Goal: Task Accomplishment & Management: Complete application form

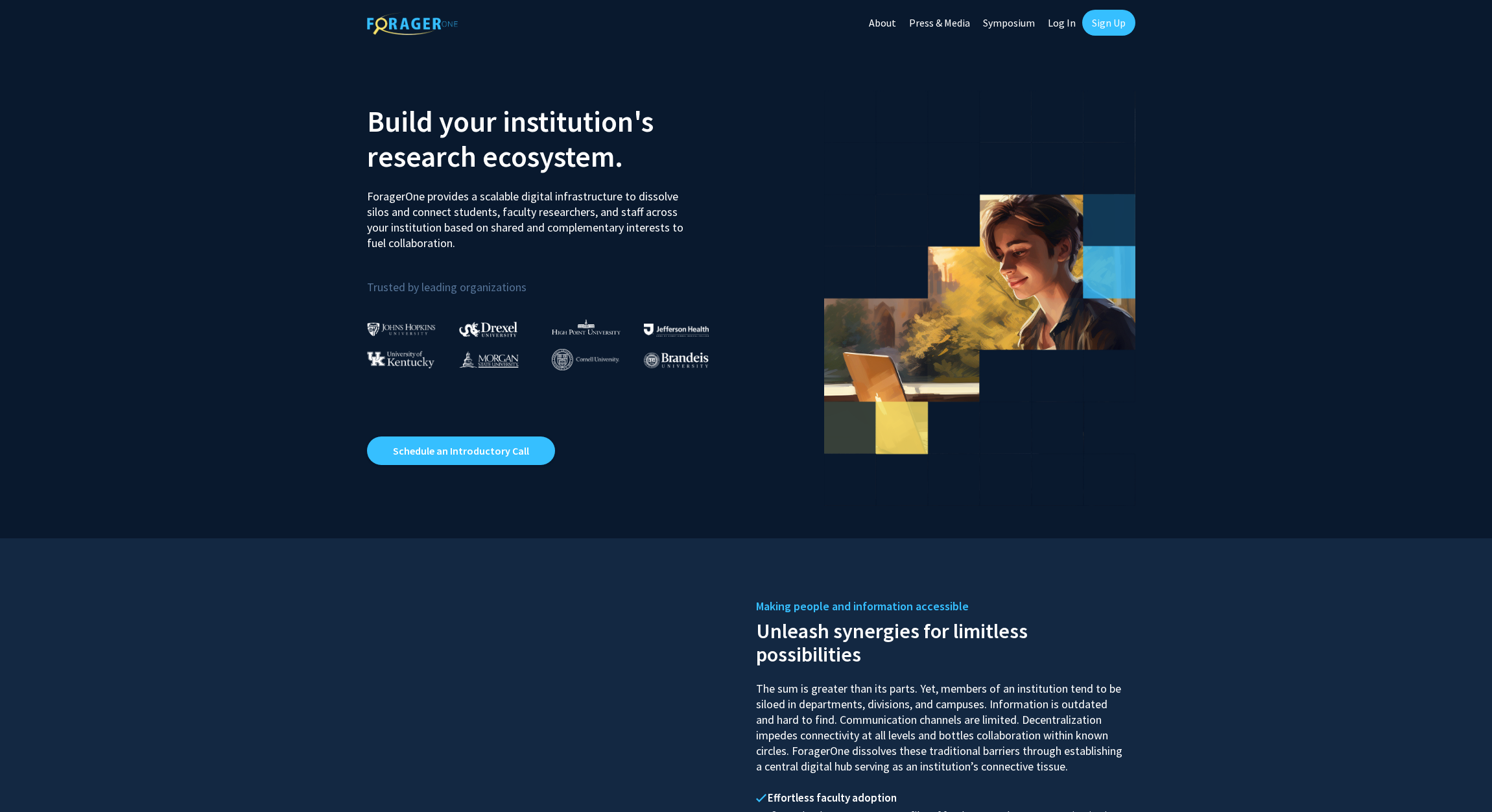
click at [1057, 17] on link "Log In" at bounding box center [1061, 22] width 41 height 45
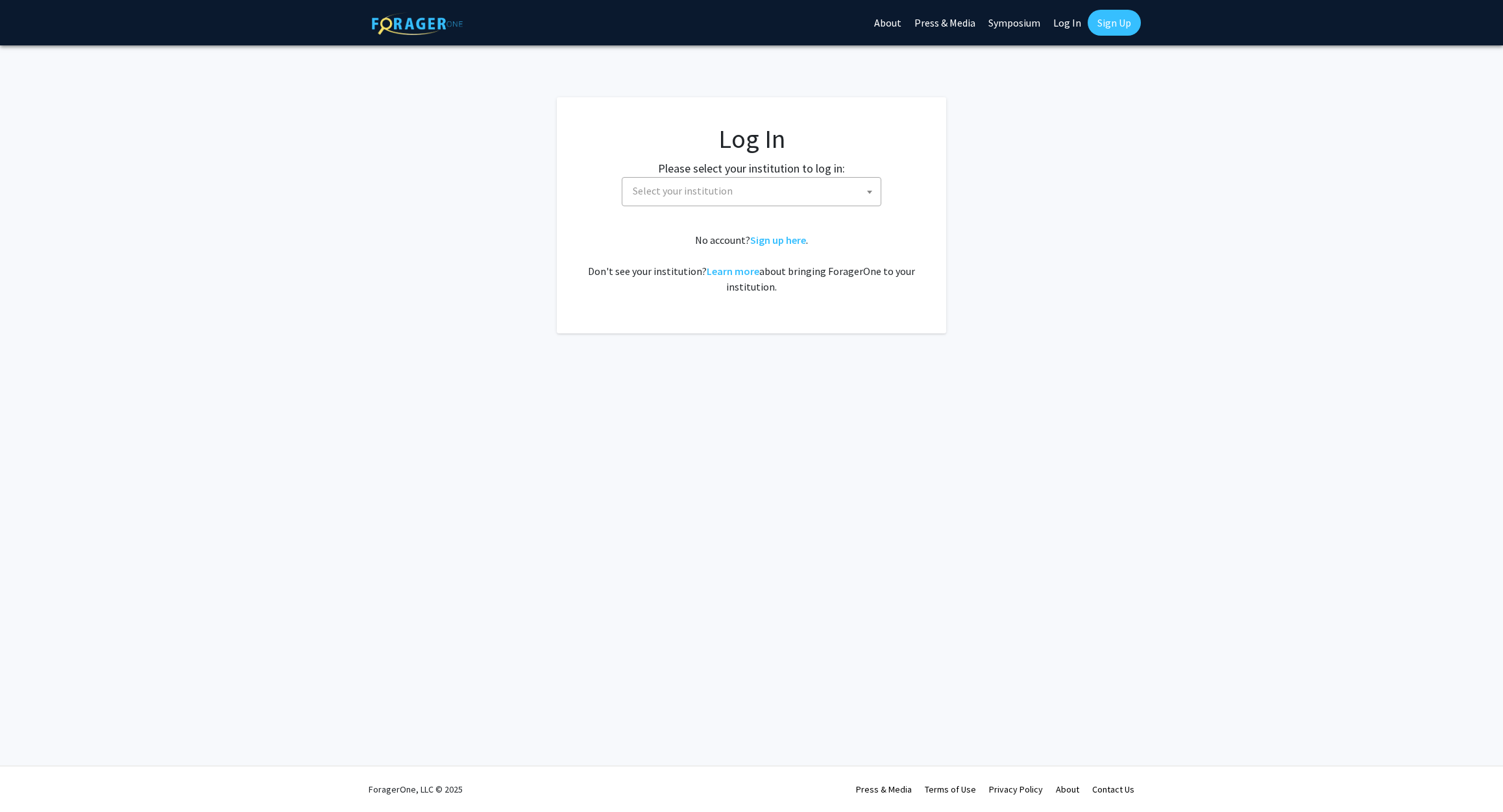
click at [760, 198] on span "Select your institution" at bounding box center [754, 191] width 253 height 27
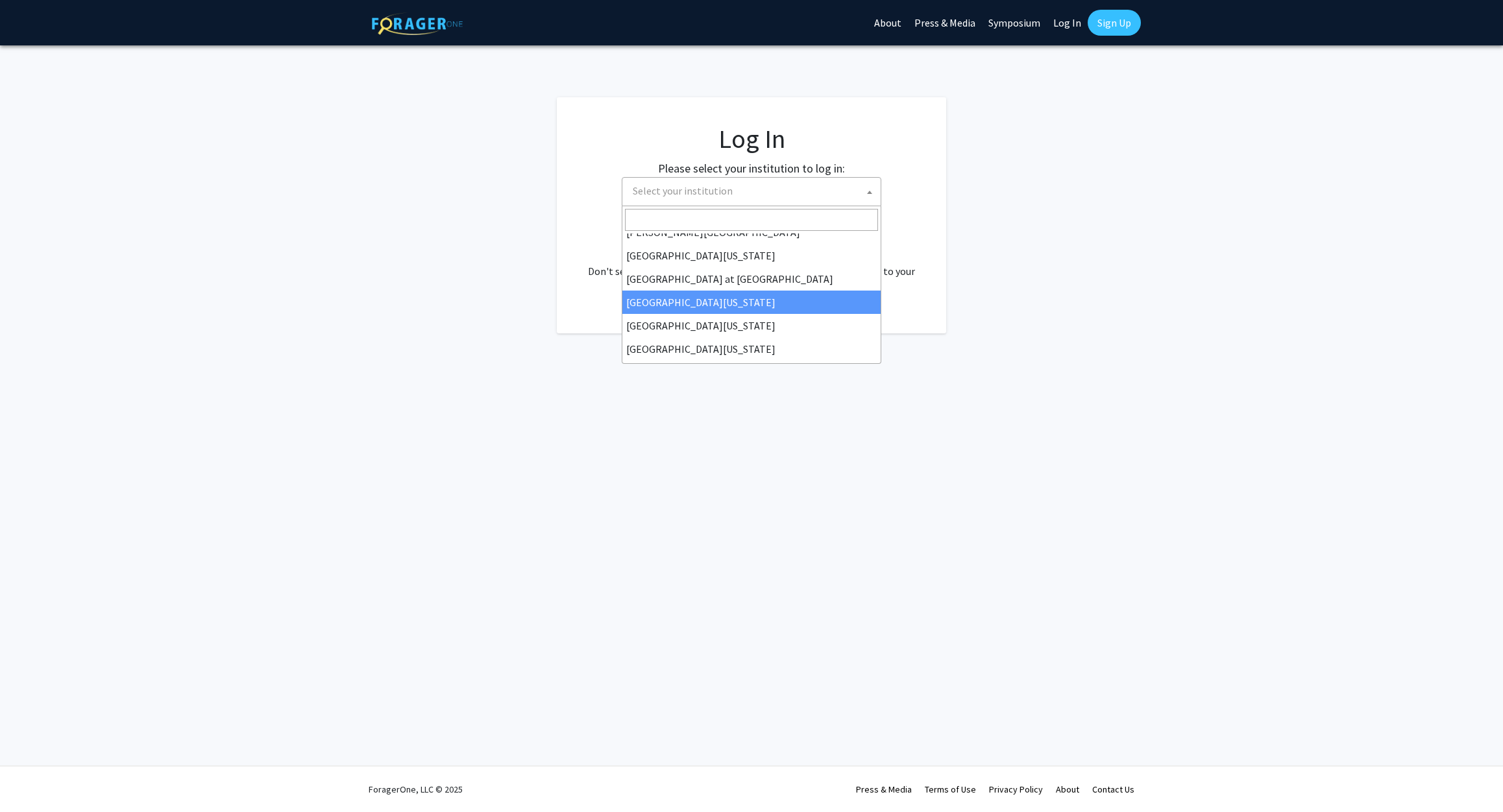
scroll to position [454, 0]
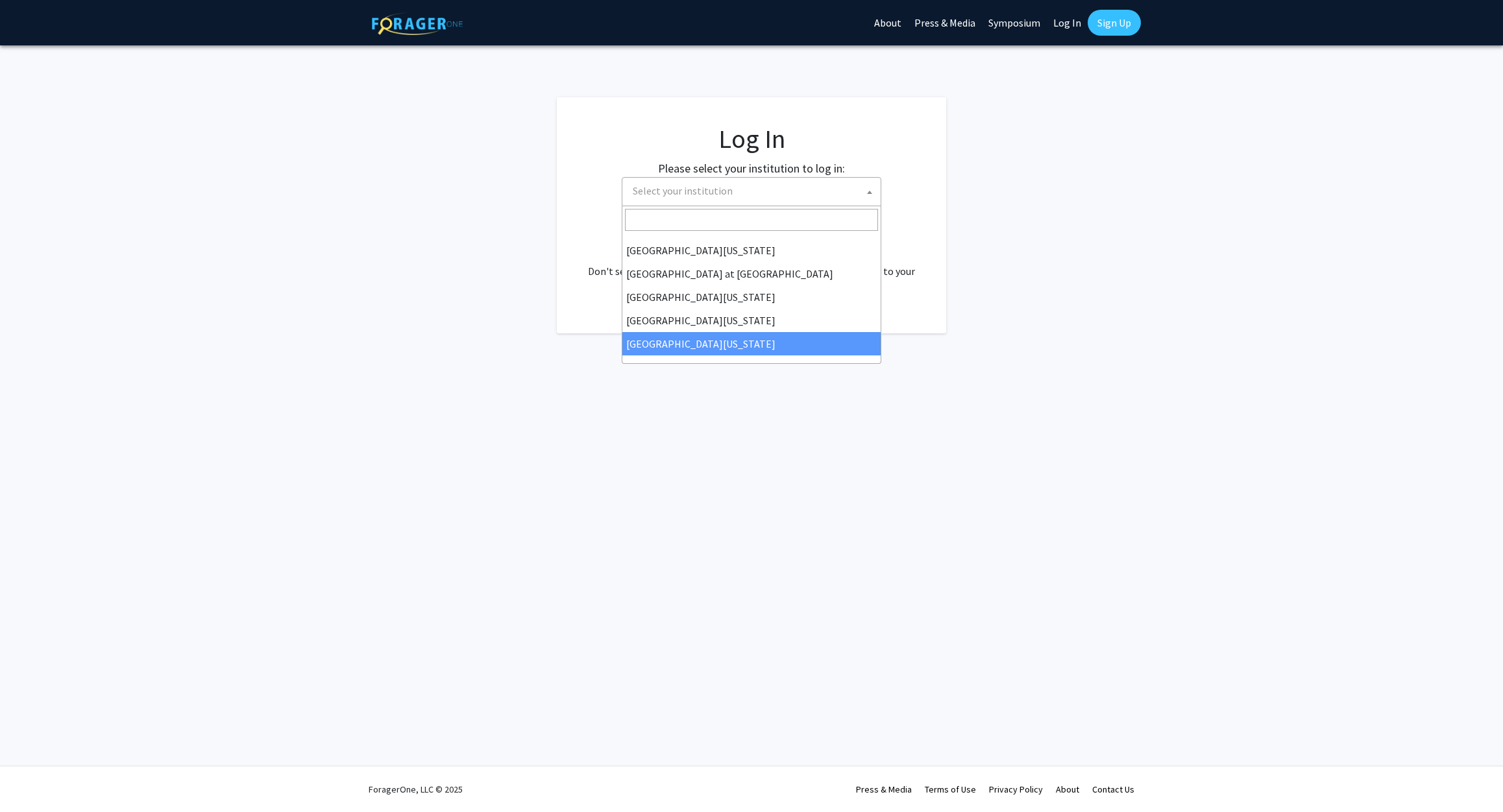
select select "33"
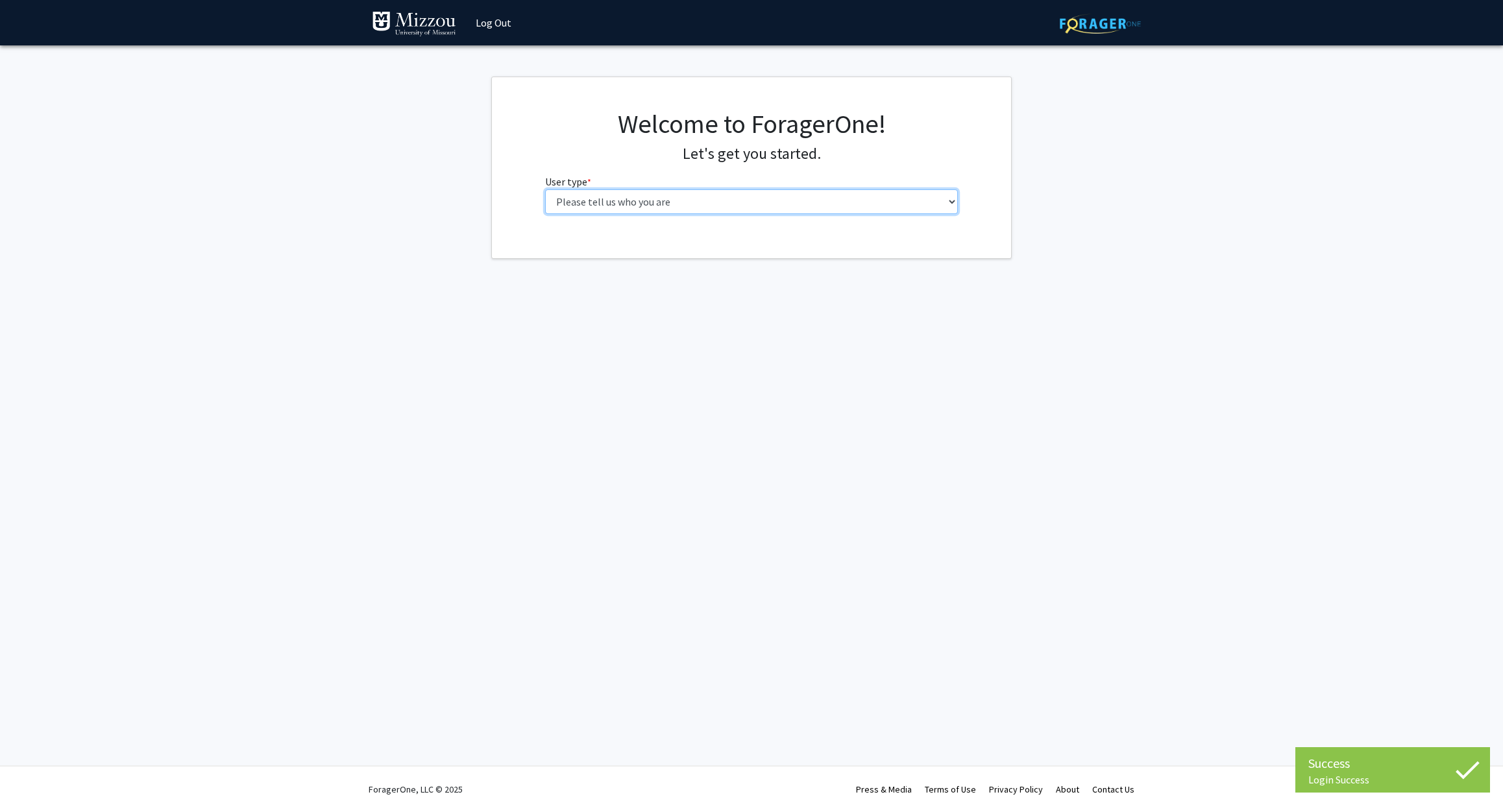
click at [689, 199] on select "Please tell us who you are Undergraduate Student Master's Student Doctoral Cand…" at bounding box center [751, 202] width 413 height 25
select select "6: adminAssistant"
click at [545, 190] on select "Please tell us who you are Undergraduate Student Master's Student Doctoral Cand…" at bounding box center [751, 202] width 413 height 25
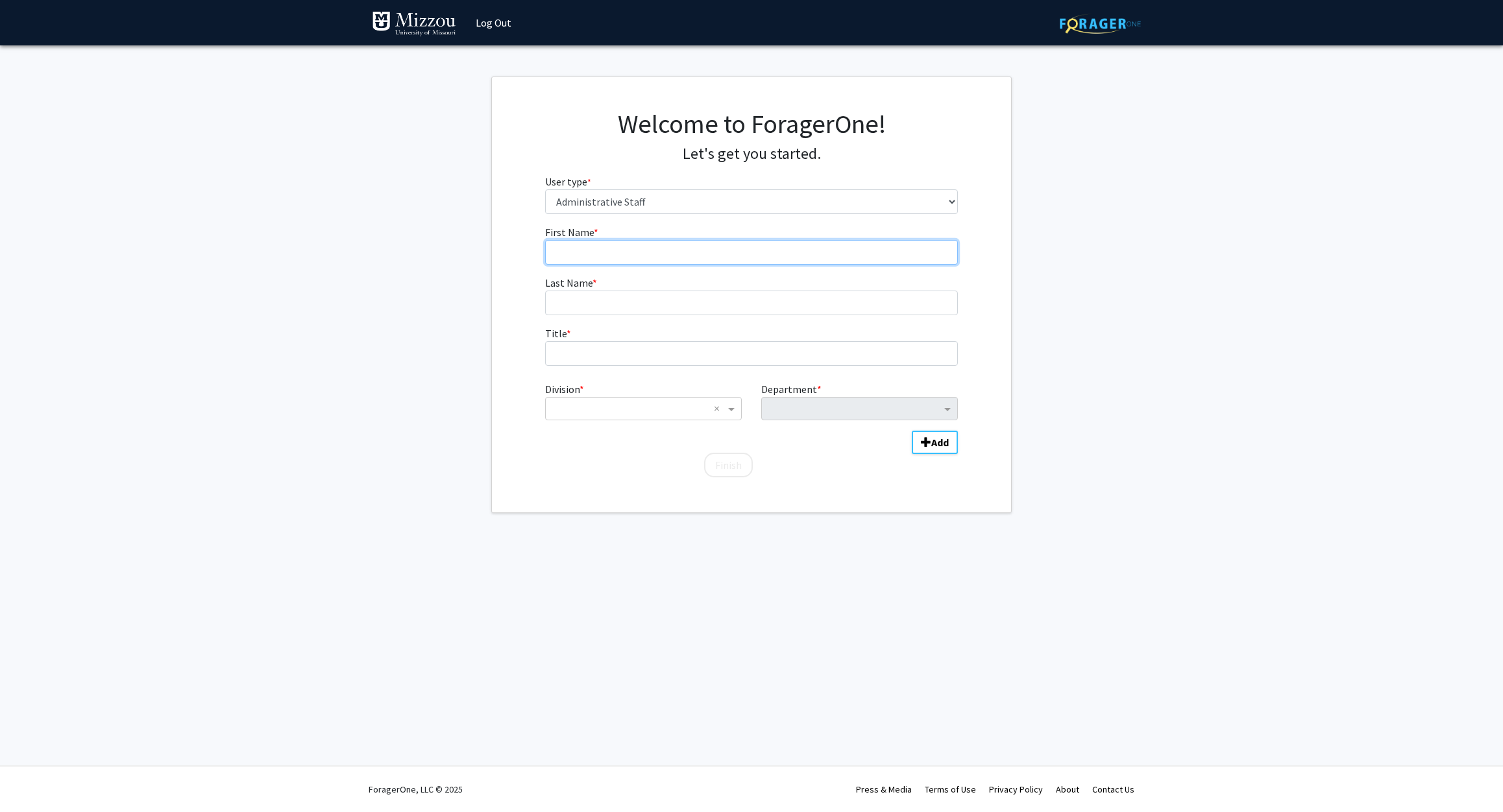
click at [612, 249] on input "First Name * required" at bounding box center [751, 252] width 413 height 25
type input "[PERSON_NAME]"
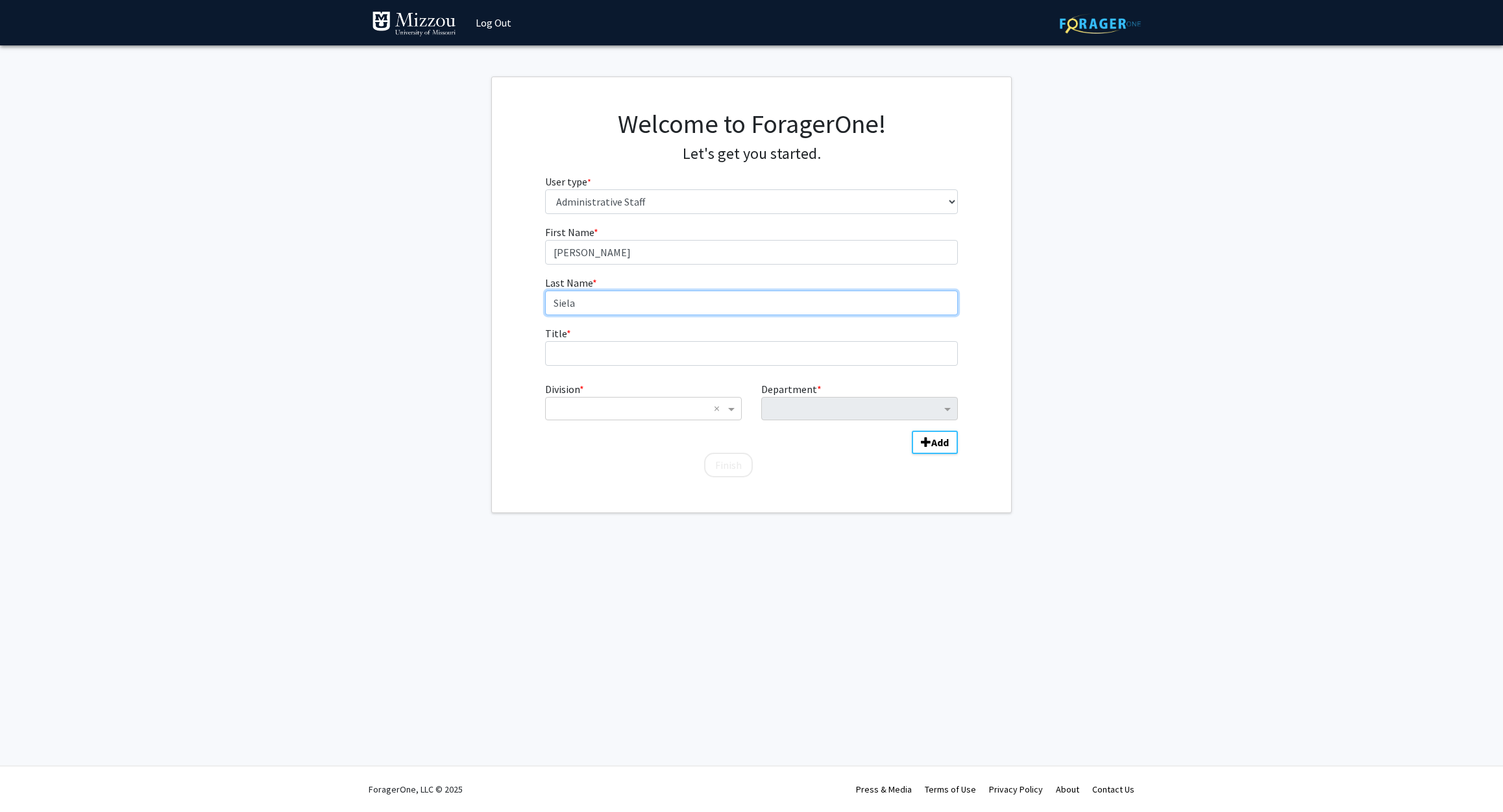
type input "Siela"
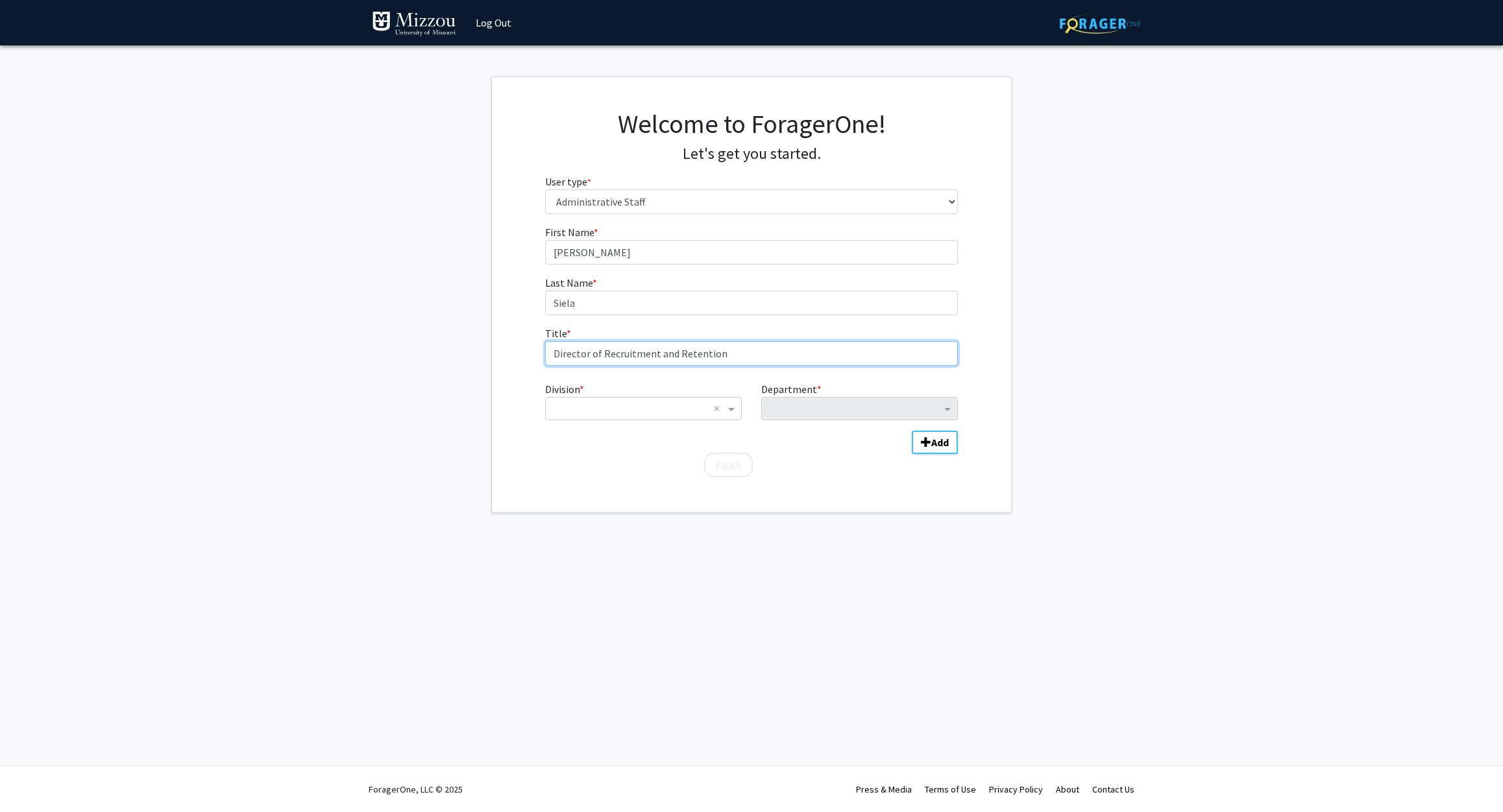
type input "Director of Recruitment and Retention"
click at [623, 396] on div "Division * × ×" at bounding box center [643, 401] width 216 height 39
click at [626, 406] on input "Division" at bounding box center [630, 408] width 156 height 15
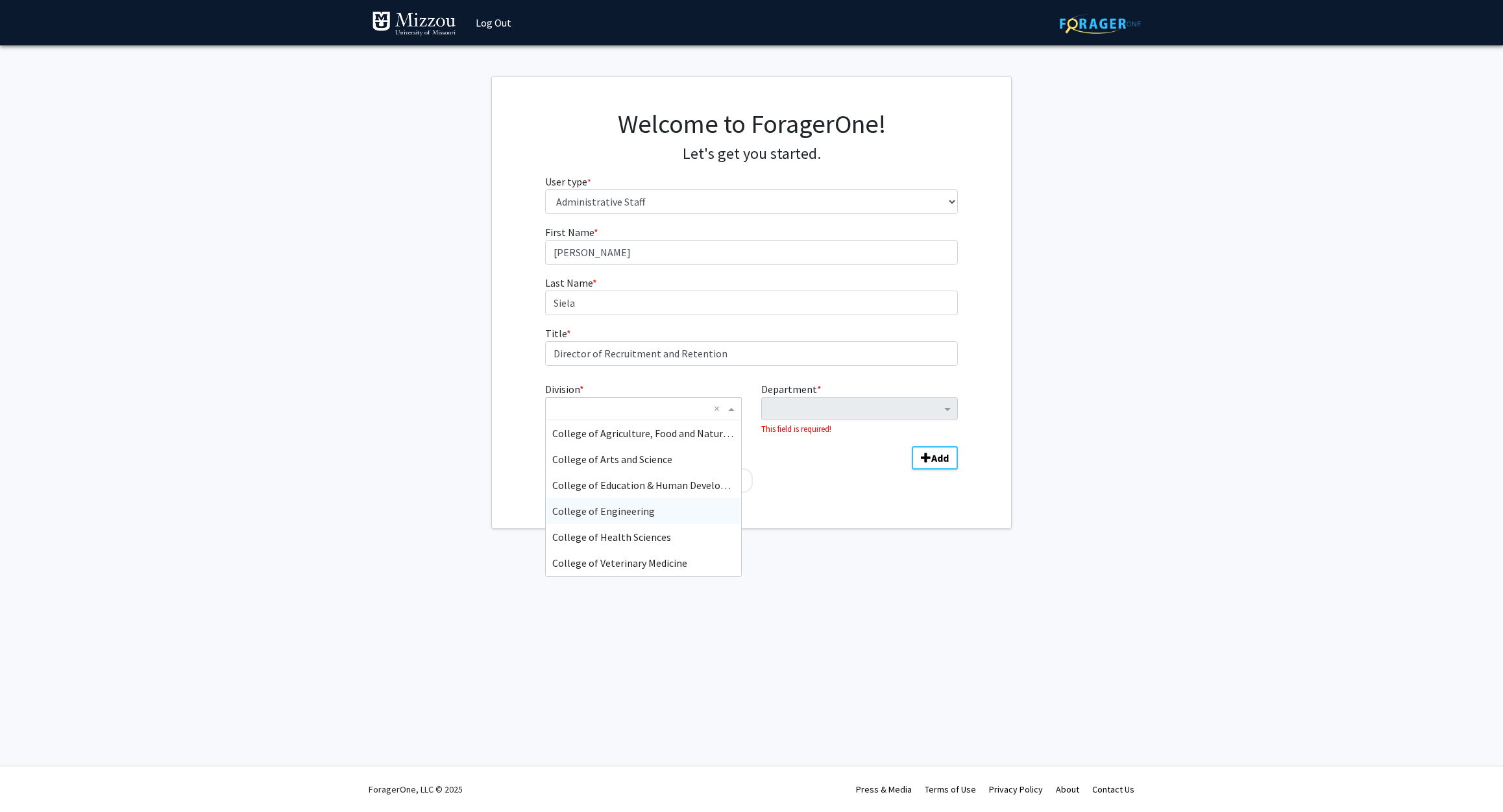
click at [627, 512] on span "College of Engineering" at bounding box center [603, 511] width 103 height 13
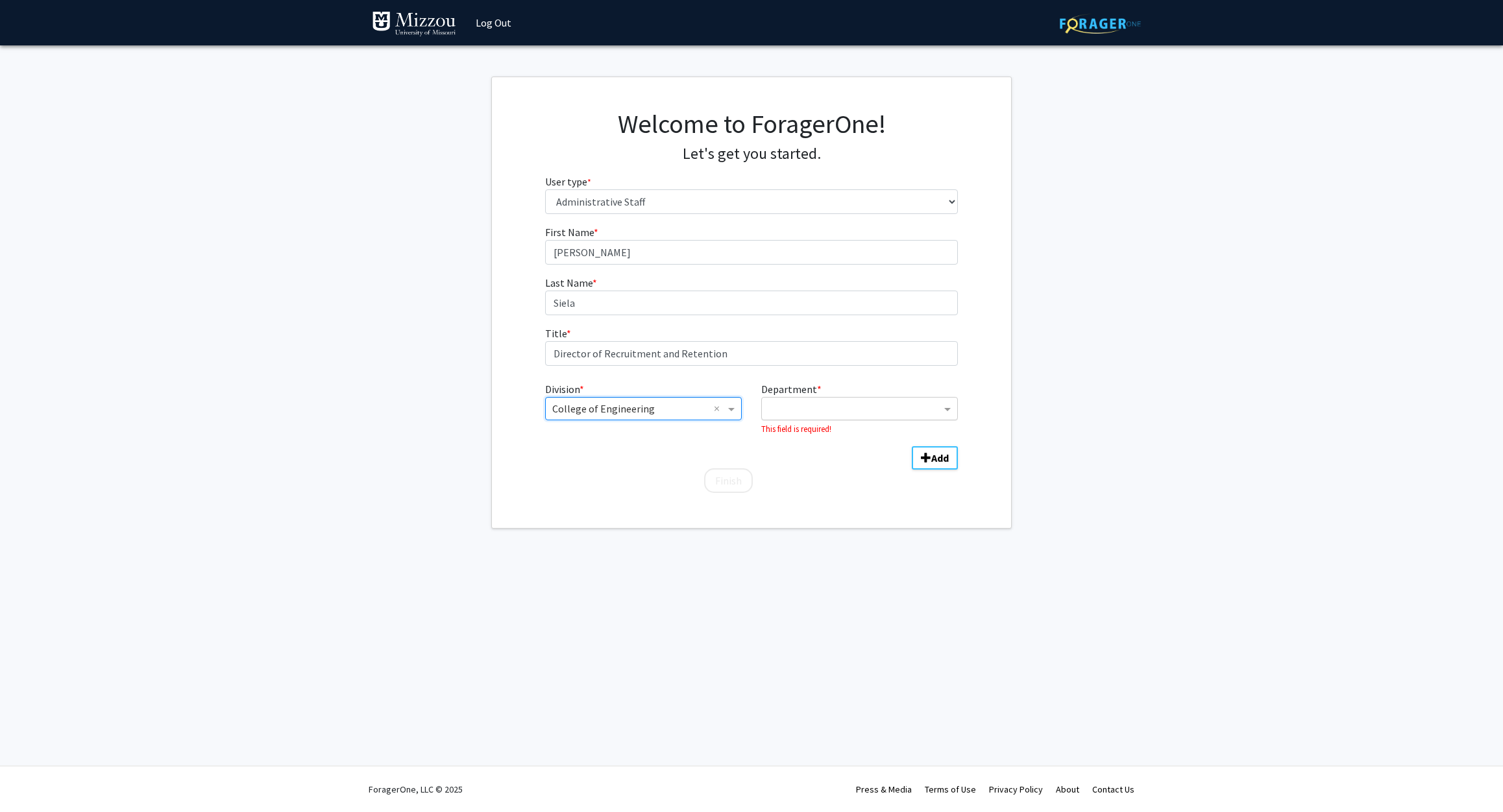
click at [832, 405] on input "Department" at bounding box center [855, 409] width 173 height 15
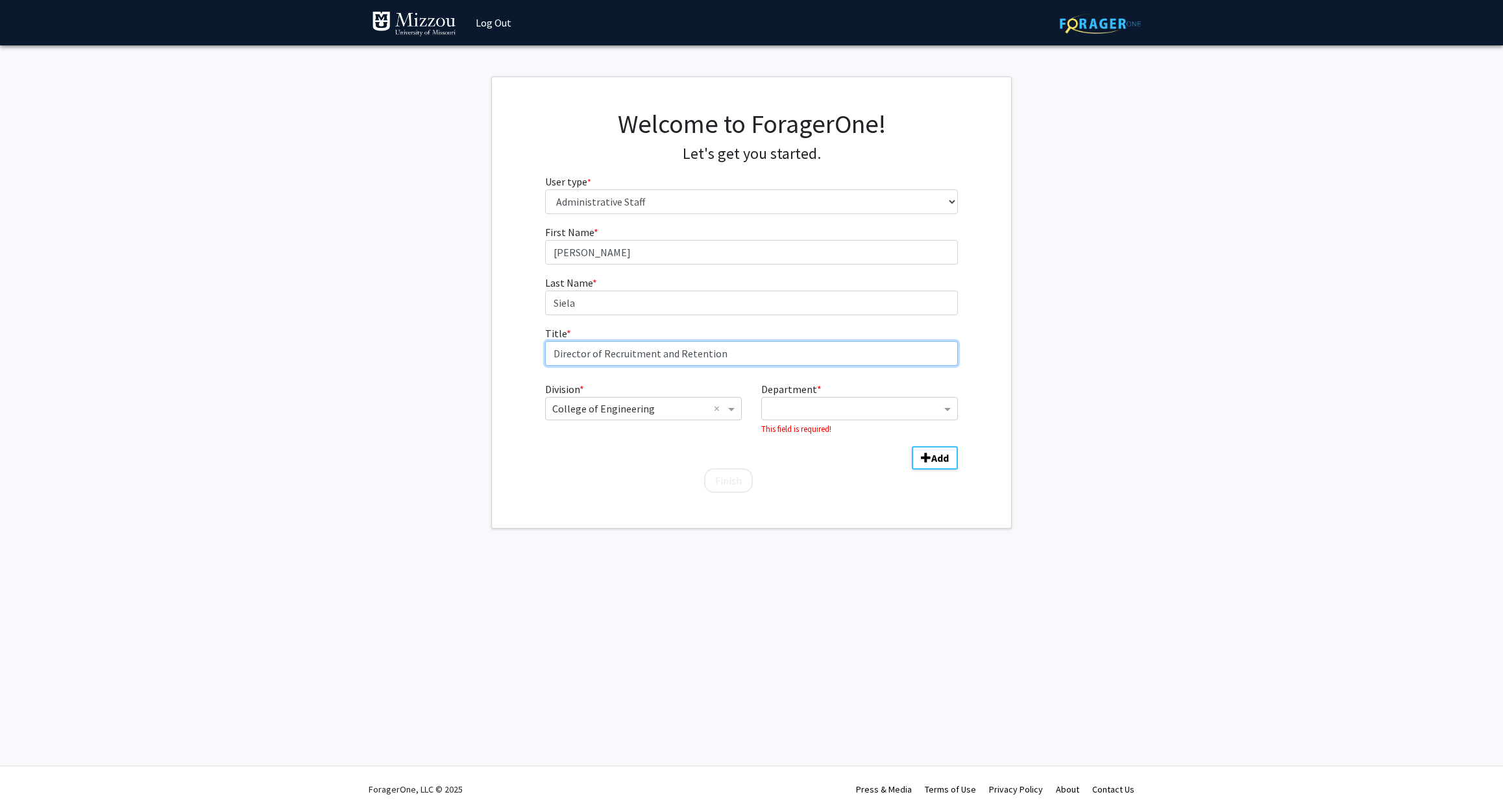
click at [926, 353] on input "Director of Recruitment and Retention" at bounding box center [751, 354] width 413 height 25
click at [830, 416] on input "Department" at bounding box center [855, 409] width 173 height 15
click at [674, 487] on div "First Name * required Cassandra Last Name * required Siela Title * required Dir…" at bounding box center [751, 359] width 433 height 269
click at [937, 464] on b "Add" at bounding box center [940, 458] width 17 height 13
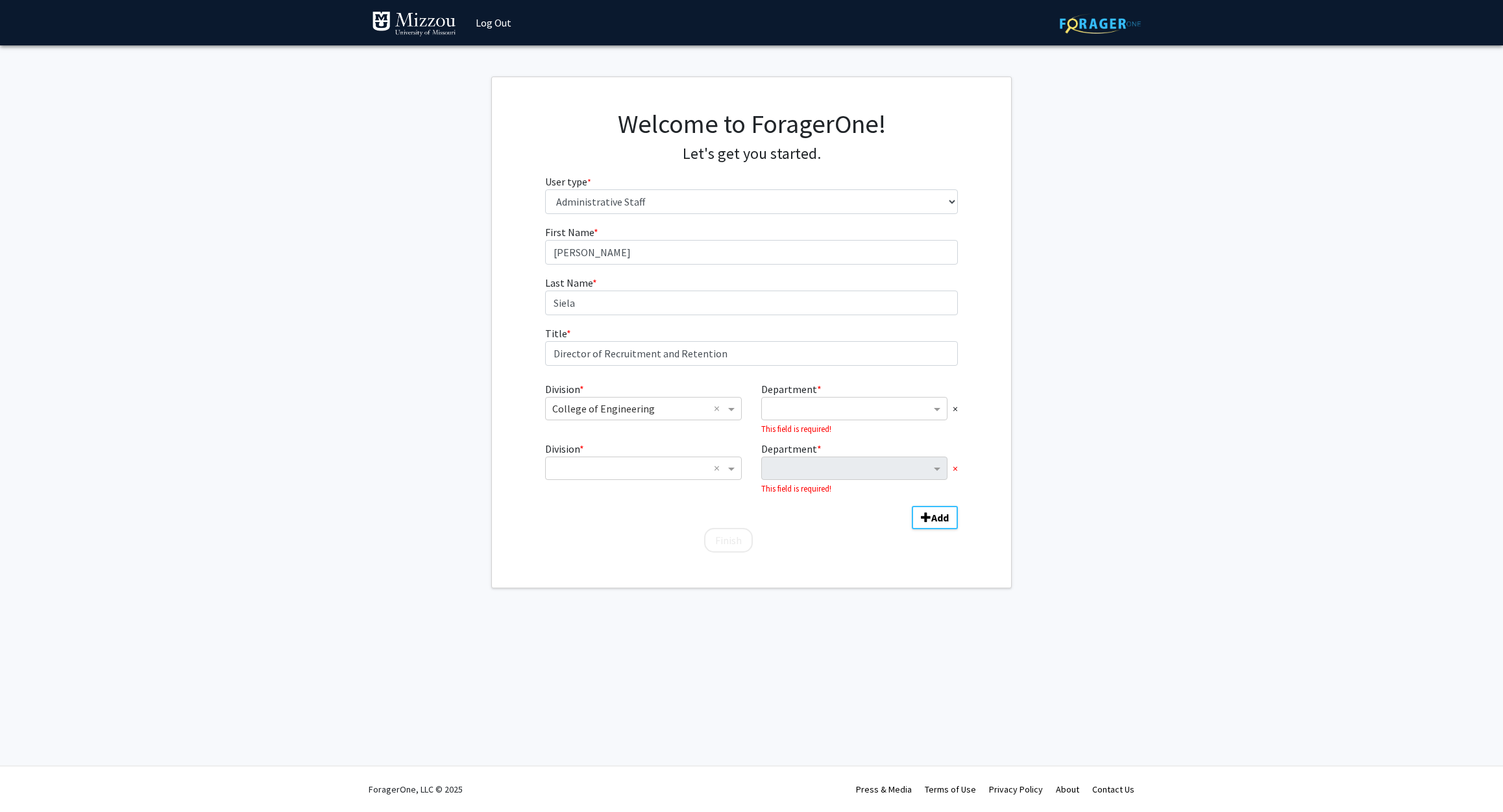
click at [955, 475] on span "×" at bounding box center [954, 468] width 5 height 15
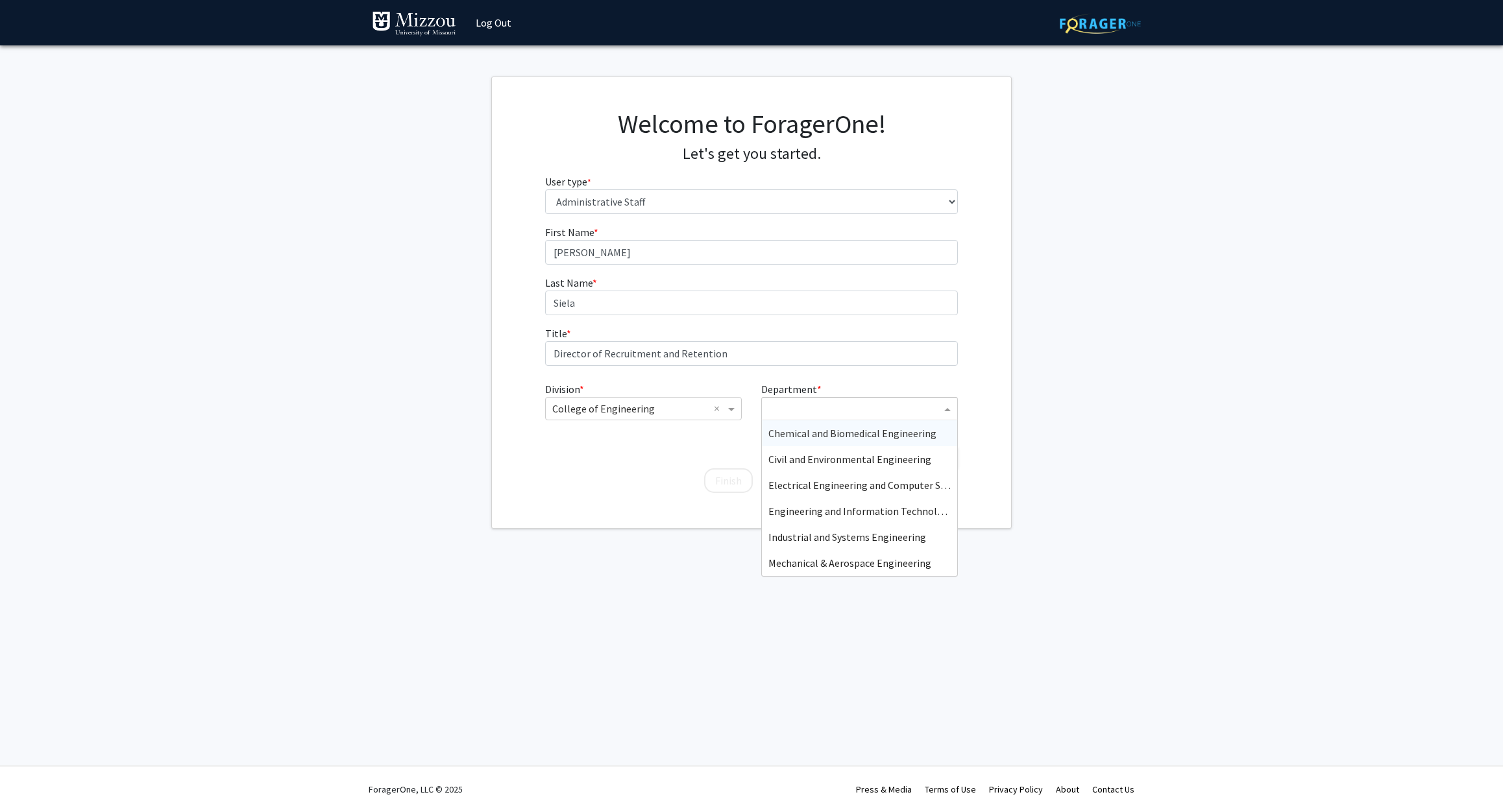
click at [838, 409] on input "Department" at bounding box center [855, 409] width 173 height 15
click at [832, 511] on span "Engineering and Information Technology" at bounding box center [860, 511] width 185 height 13
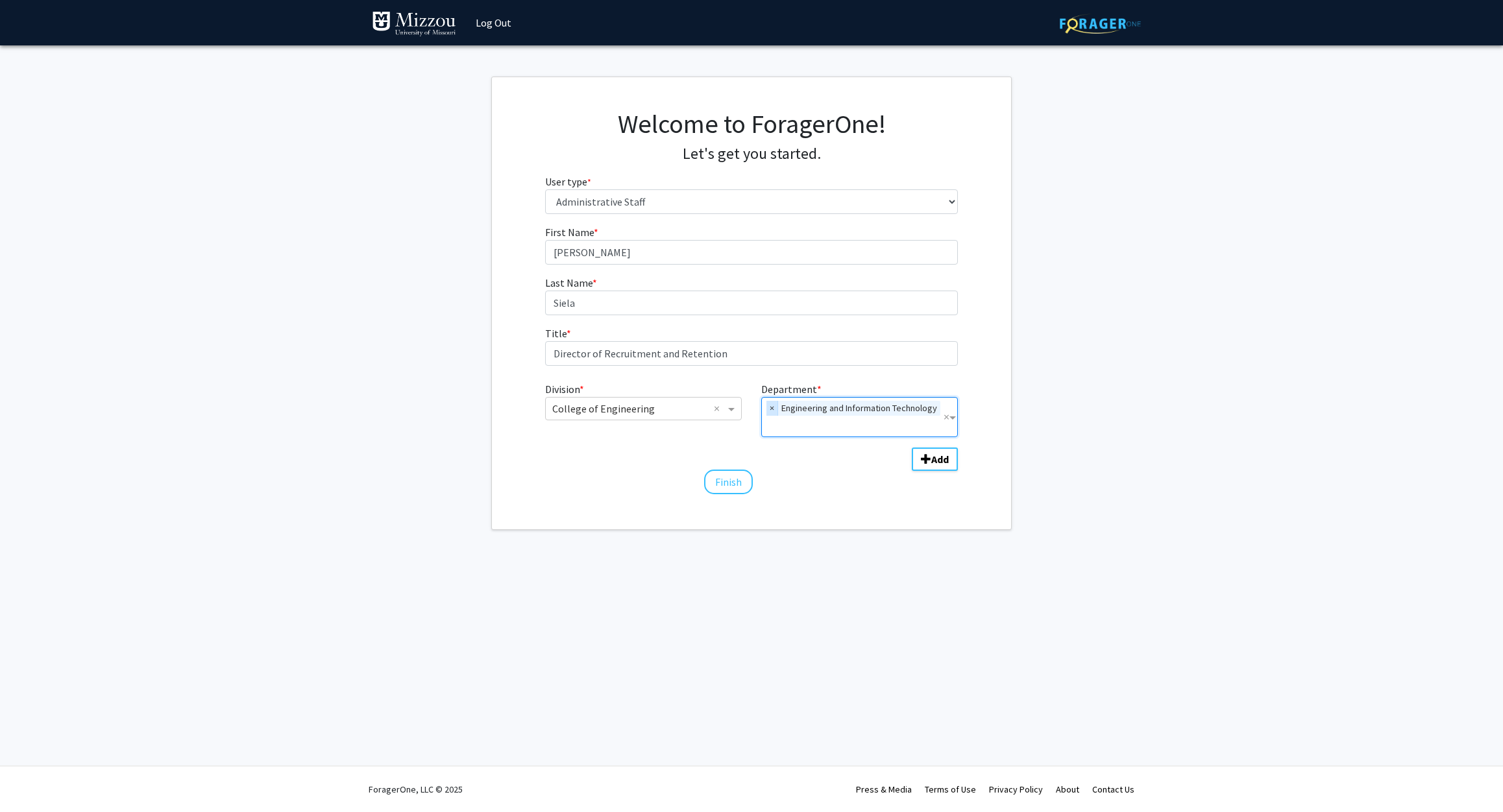
click at [774, 406] on span "×" at bounding box center [772, 408] width 12 height 15
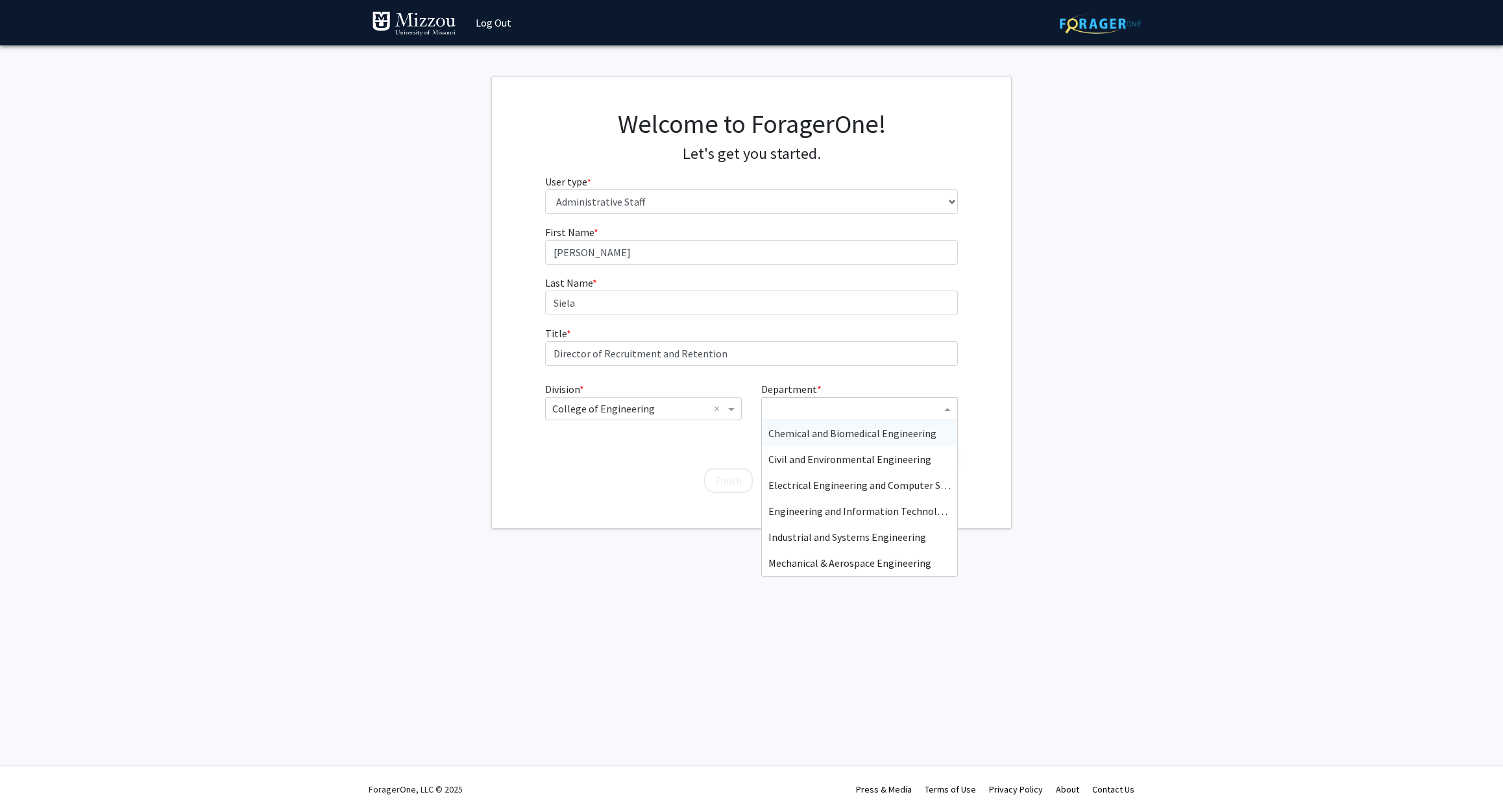
click at [941, 406] on span "Department" at bounding box center [949, 408] width 16 height 15
click at [811, 429] on span "Chemical and Biomedical Engineering" at bounding box center [852, 433] width 168 height 13
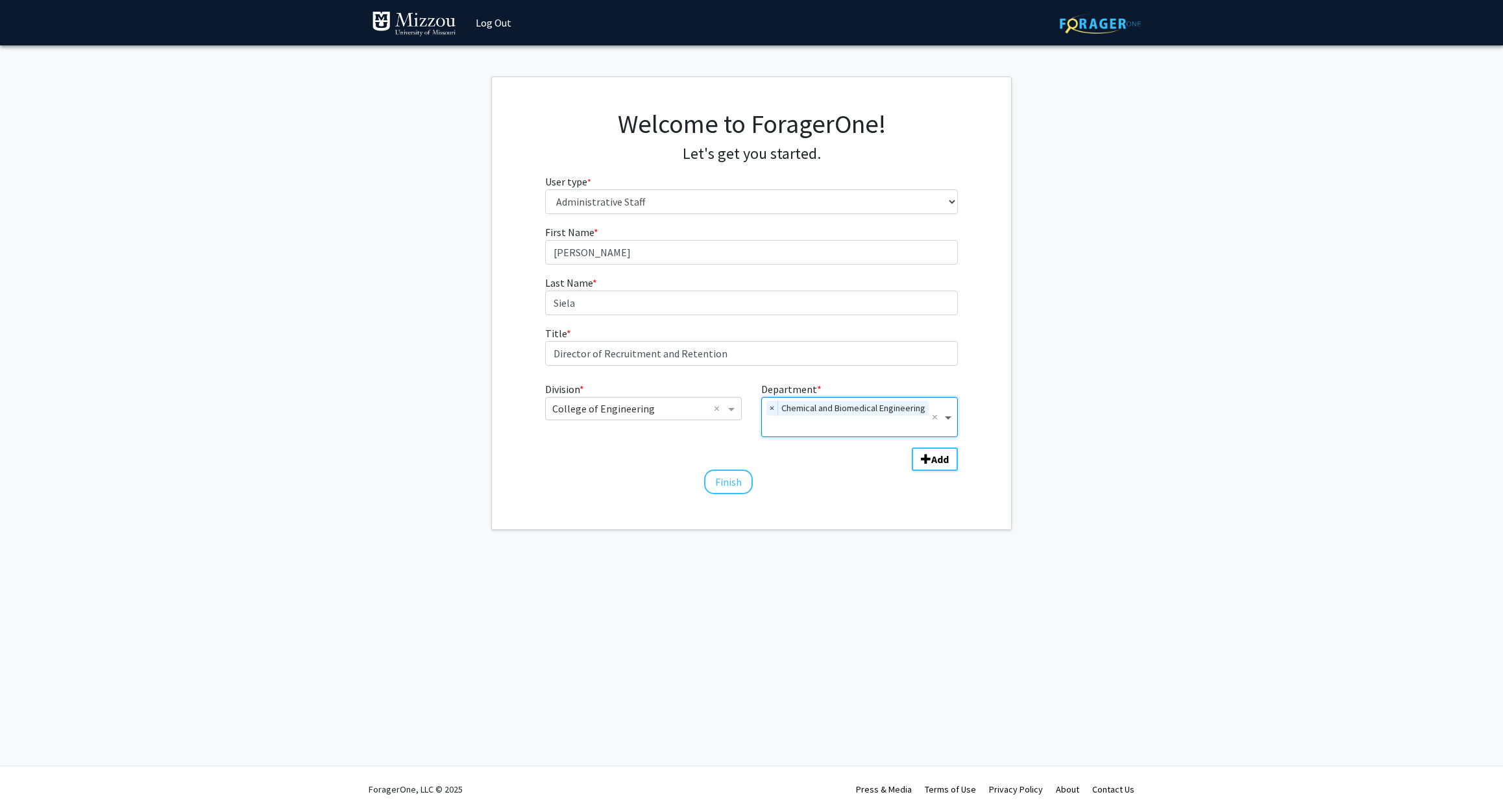
click at [953, 418] on span "Department" at bounding box center [950, 417] width 15 height 15
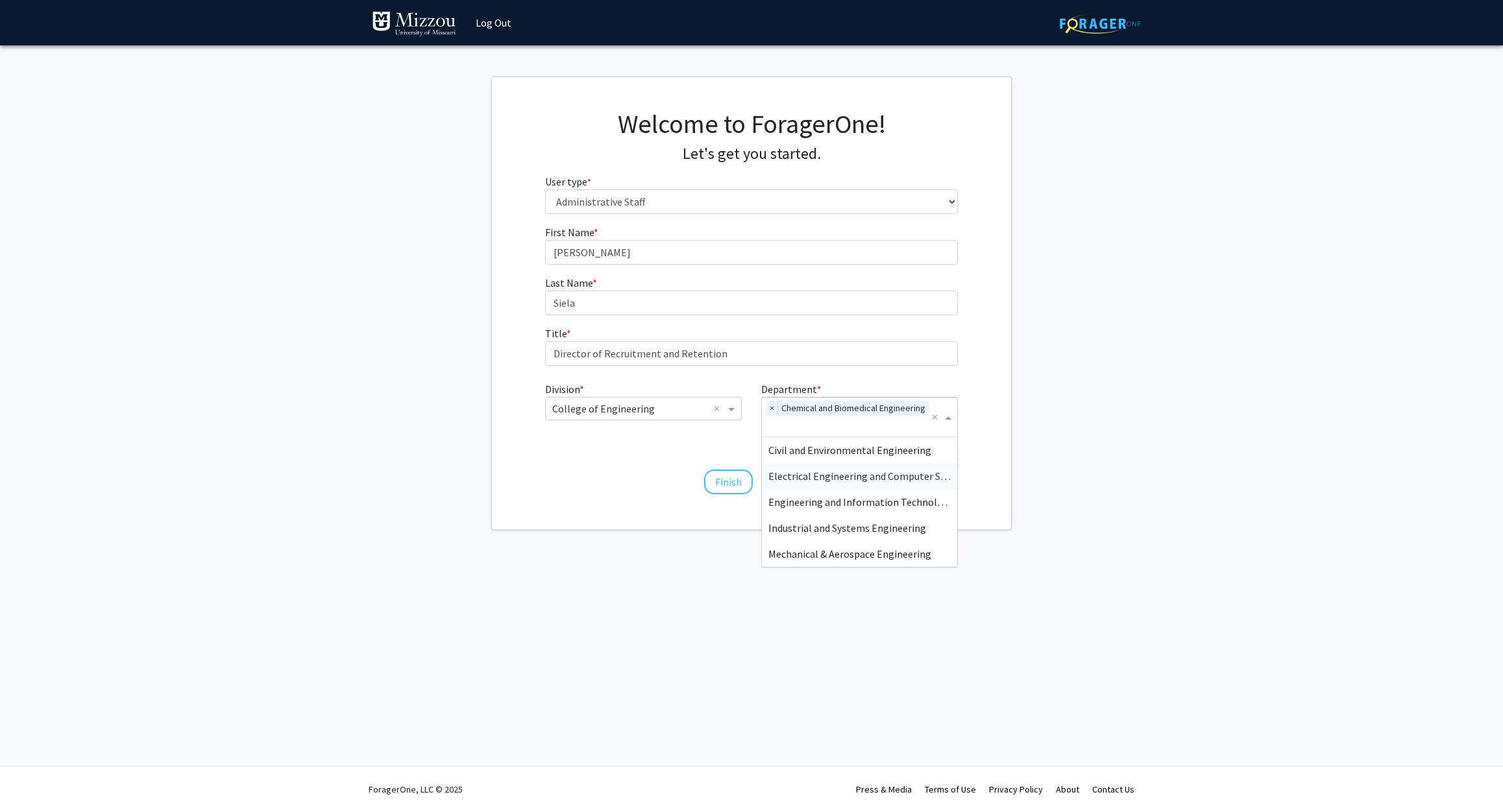
click at [819, 468] on div "Electrical Engineering and Computer Science" at bounding box center [859, 476] width 196 height 26
click at [817, 443] on input "Department" at bounding box center [865, 446] width 194 height 15
click at [820, 514] on span "Industrial and Systems Engineering" at bounding box center [847, 521] width 157 height 13
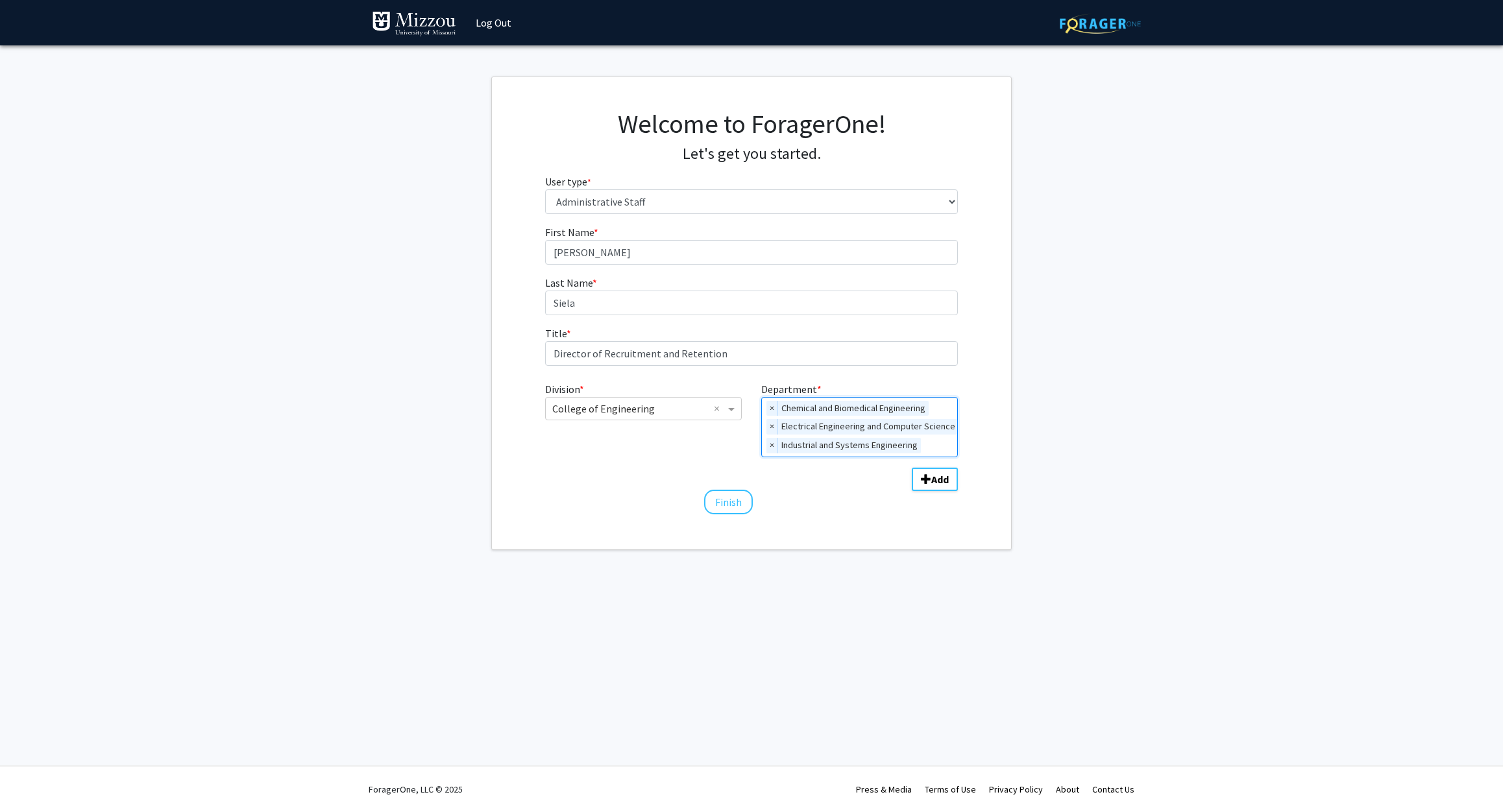
click at [929, 449] on input "Department" at bounding box center [943, 446] width 35 height 15
click at [858, 467] on span "Civil and Environmental Engineering" at bounding box center [850, 471] width 163 height 13
click at [946, 460] on input "Department" at bounding box center [944, 464] width 35 height 15
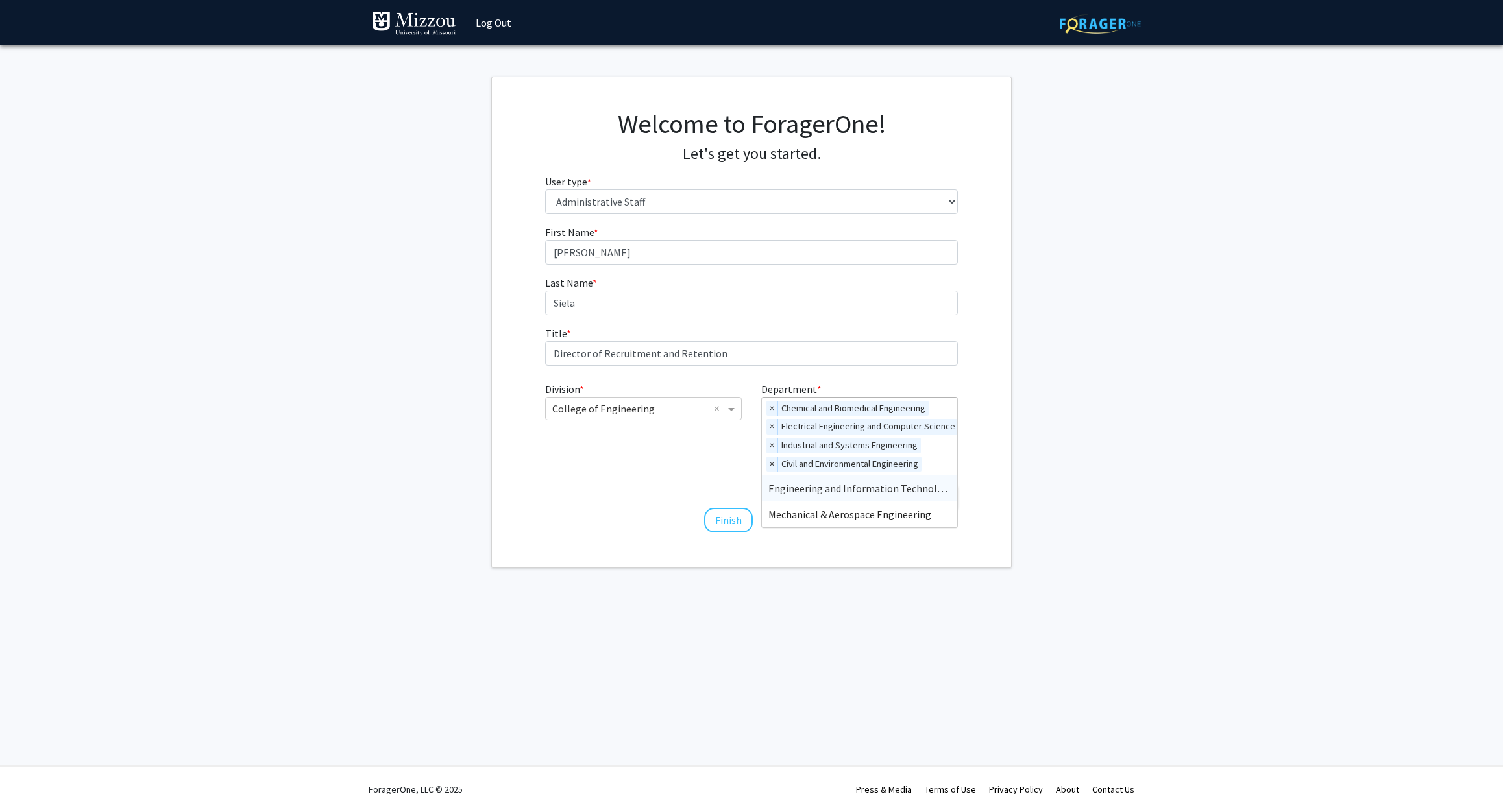
click at [853, 496] on div "Engineering and Information Technology" at bounding box center [859, 488] width 196 height 26
click at [946, 483] on div "× Chemical and Biomedical Engineering × Electrical Engineering and Computer Sci…" at bounding box center [861, 446] width 200 height 96
click at [869, 511] on span "Mechanical & Aerospace Engineering" at bounding box center [850, 507] width 163 height 13
click at [725, 558] on button "Finish" at bounding box center [728, 557] width 49 height 25
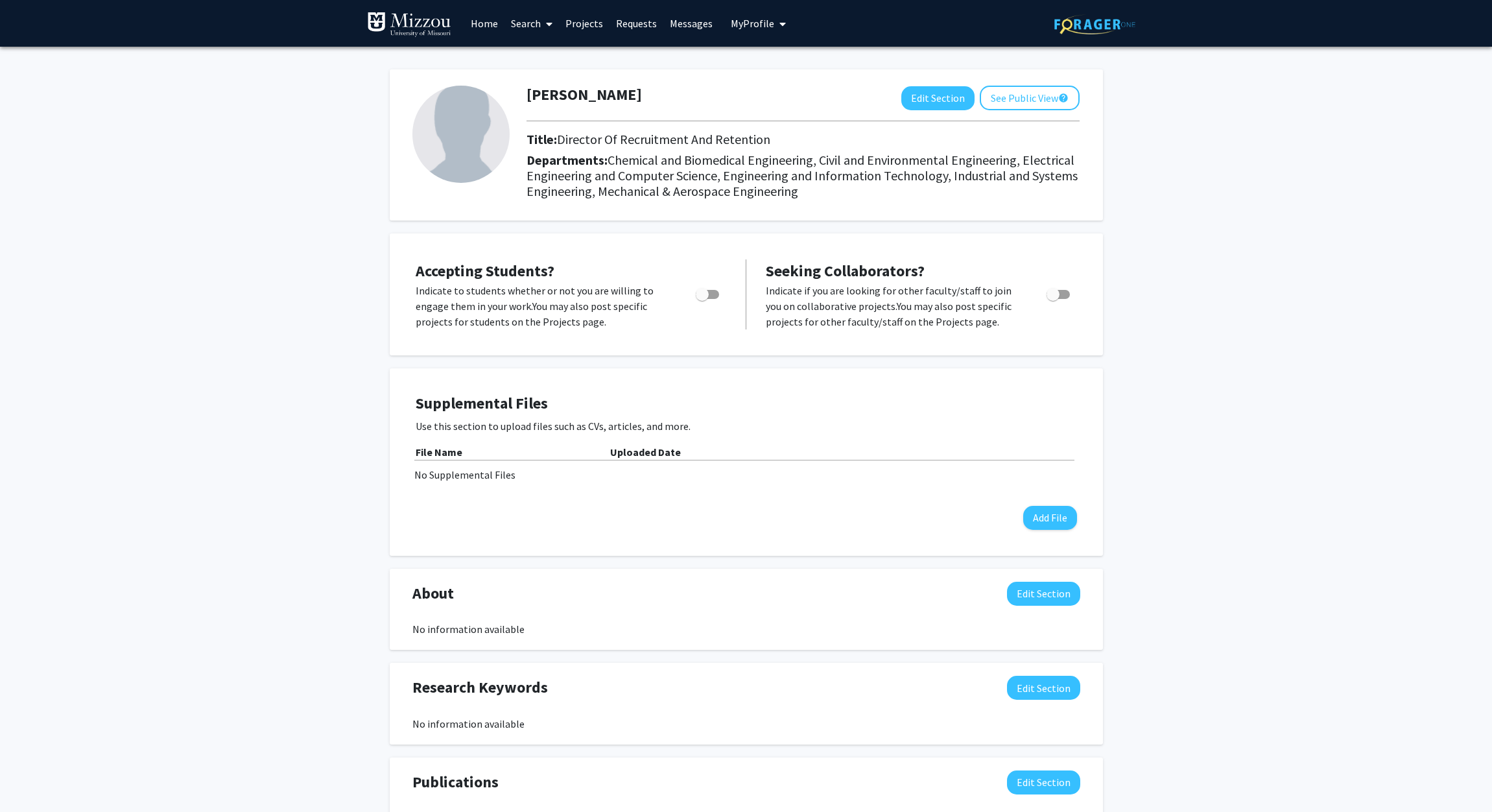
click at [603, 19] on link "Projects" at bounding box center [584, 23] width 51 height 45
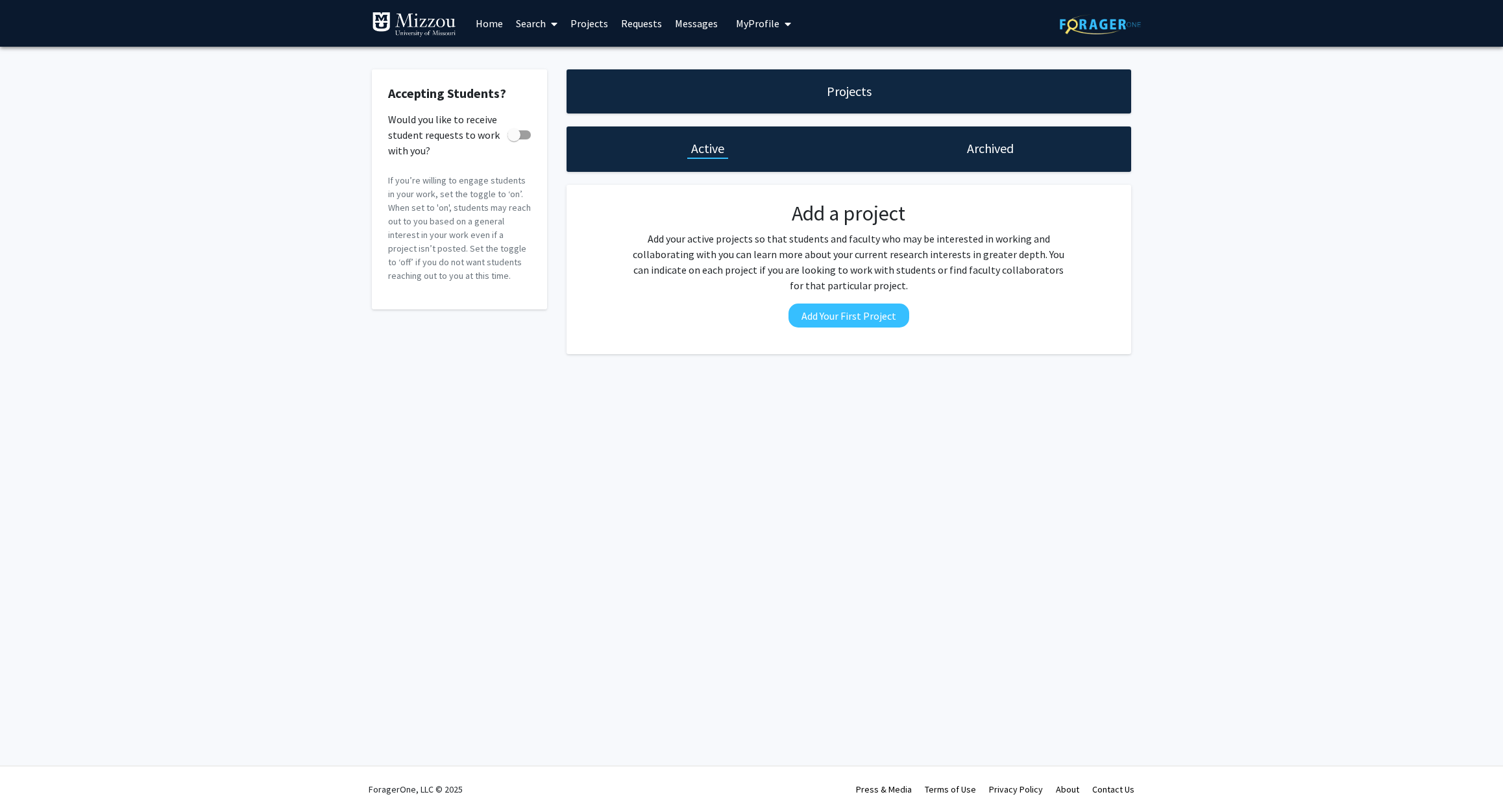
click at [534, 21] on link "Search" at bounding box center [536, 23] width 55 height 45
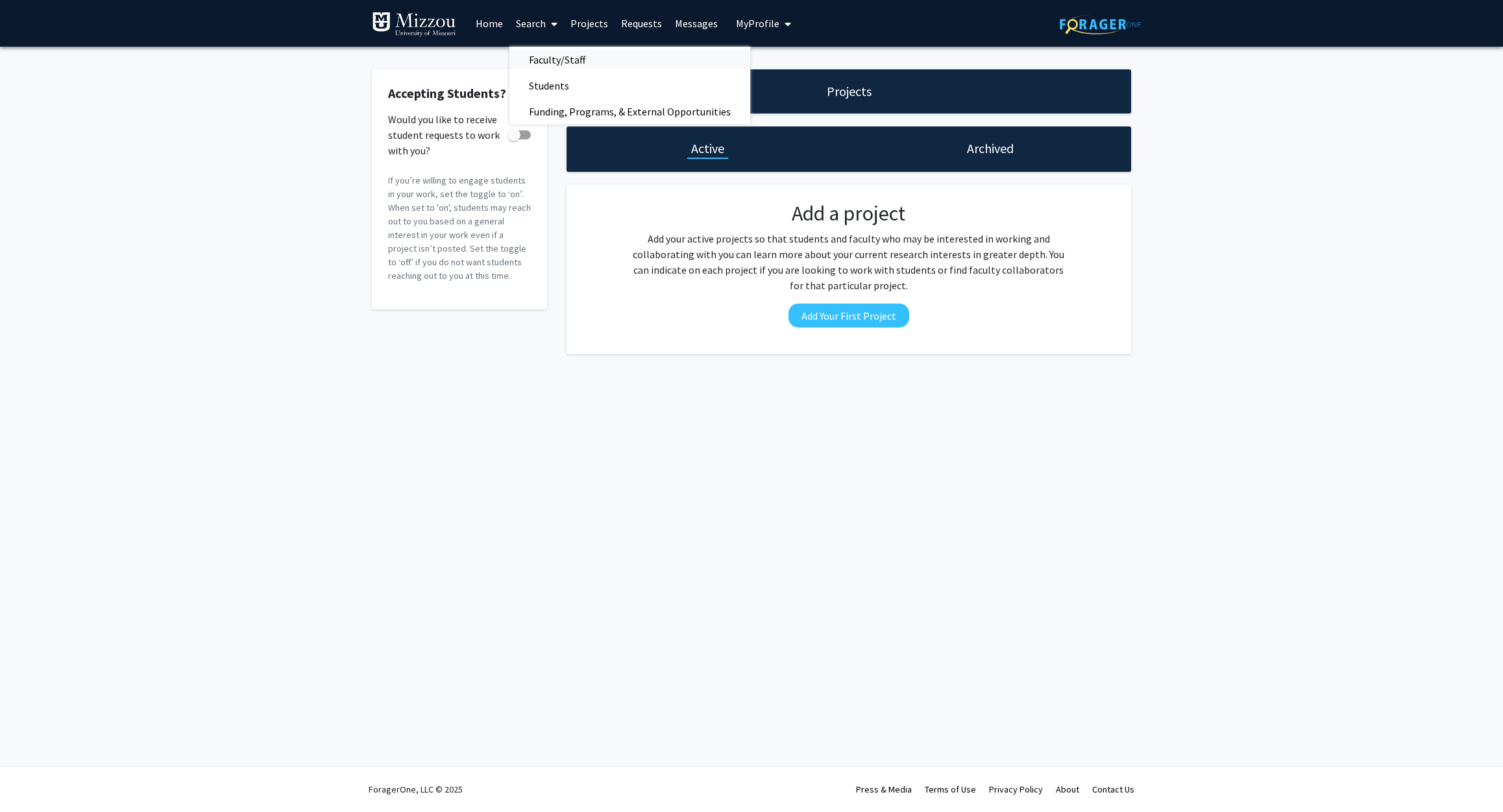
click at [543, 60] on span "Faculty/Staff" at bounding box center [556, 59] width 95 height 26
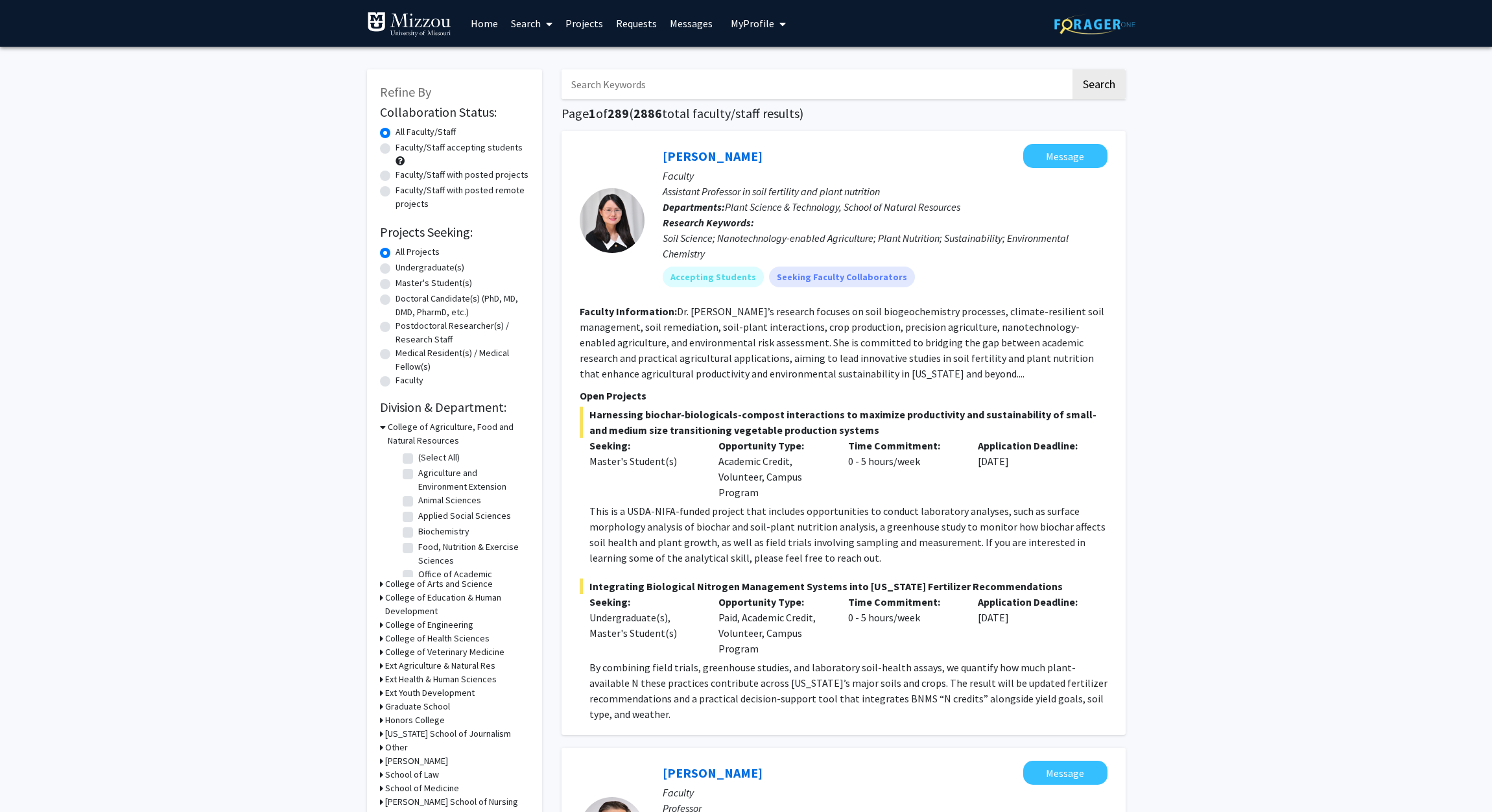
click at [698, 95] on input "Search Keywords" at bounding box center [816, 83] width 509 height 30
type input "Biomedical Engineering"
click at [1073, 69] on button "Search" at bounding box center [1099, 83] width 53 height 30
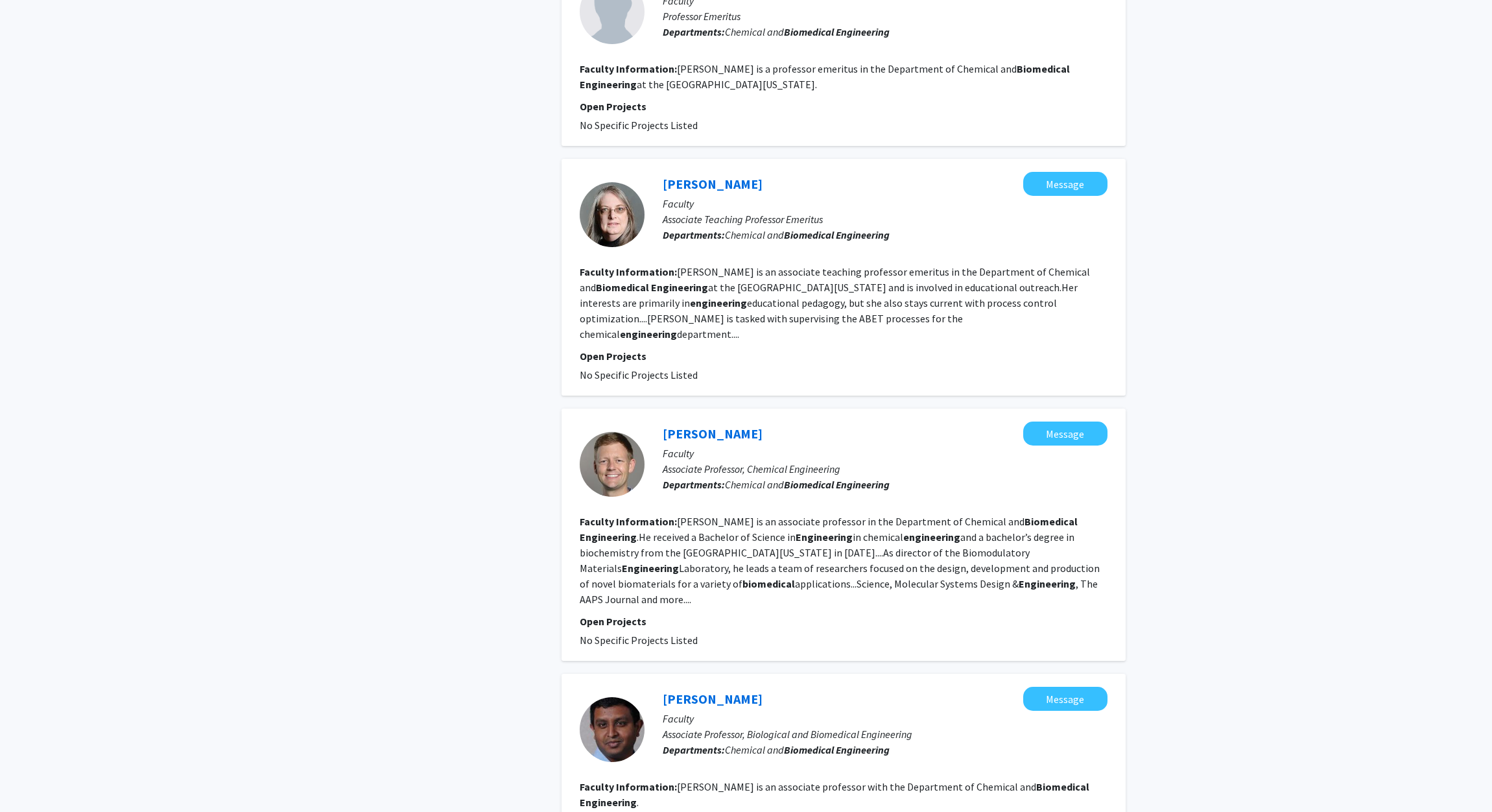
scroll to position [1666, 0]
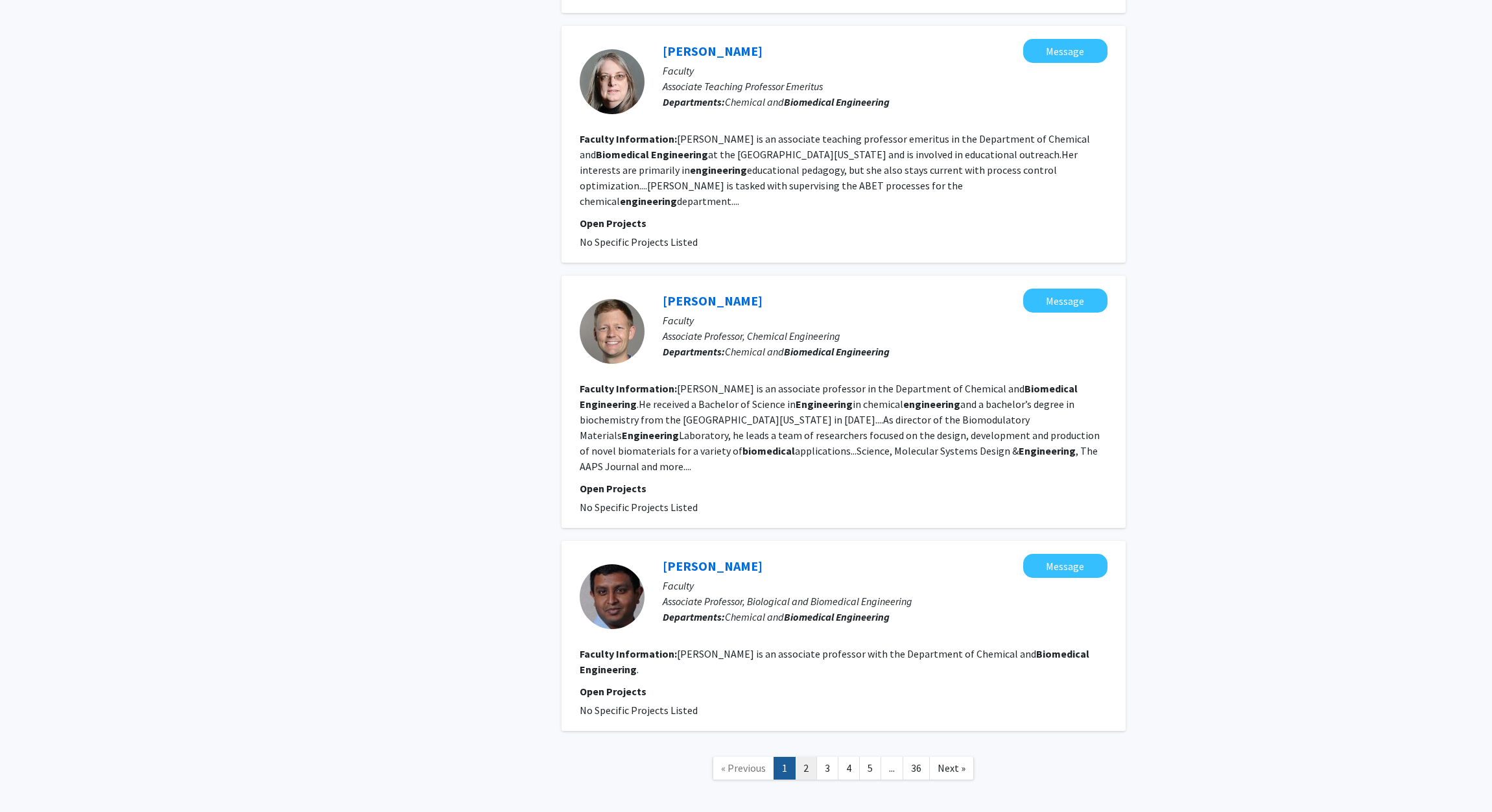
click at [804, 756] on link "2" at bounding box center [805, 768] width 22 height 23
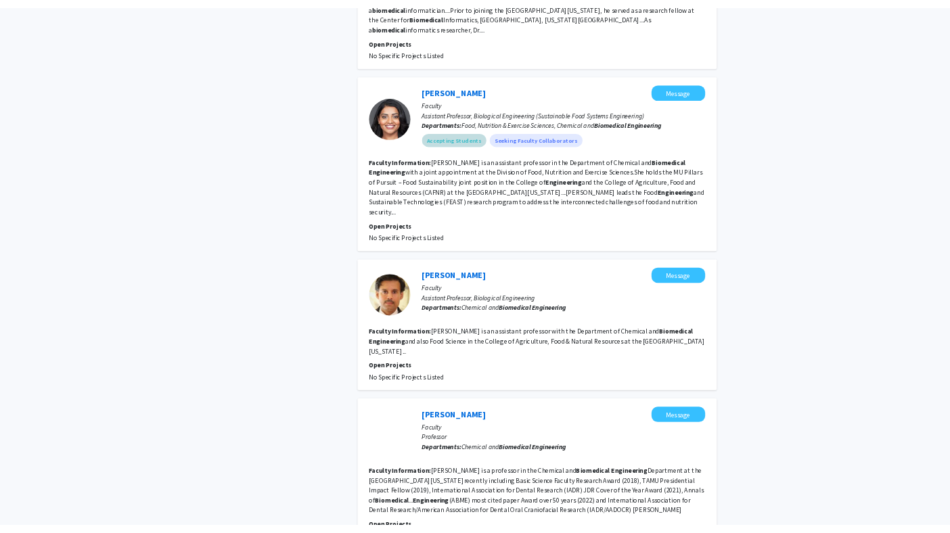
scroll to position [1726, 0]
